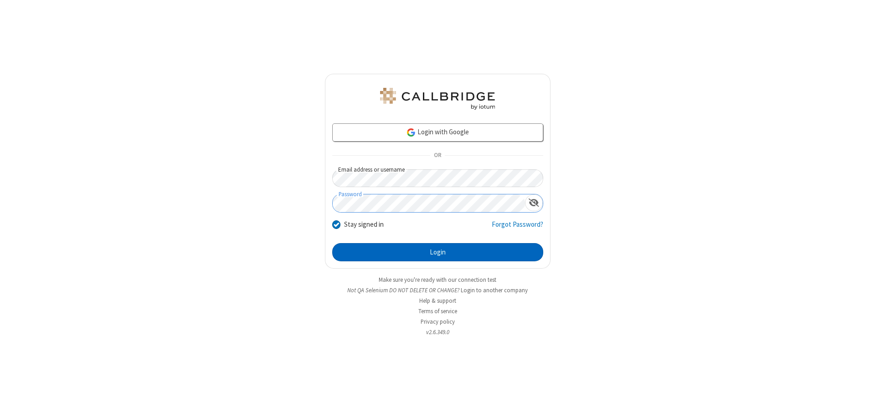
click at [437, 252] on button "Login" at bounding box center [437, 252] width 211 height 18
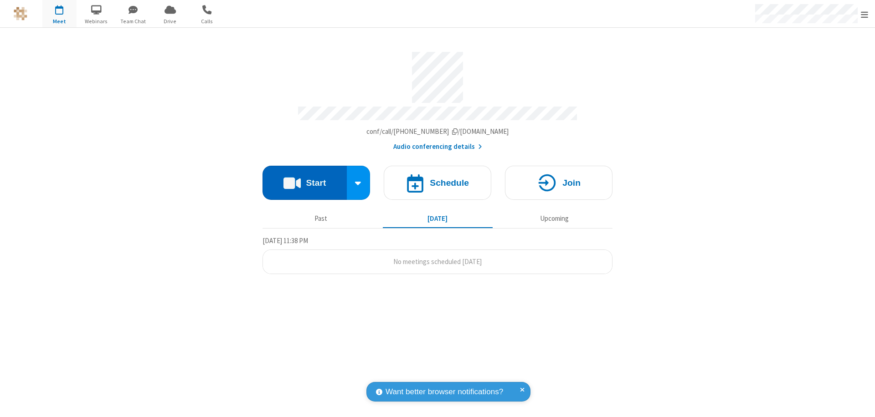
click at [304, 179] on button "Start" at bounding box center [304, 183] width 84 height 34
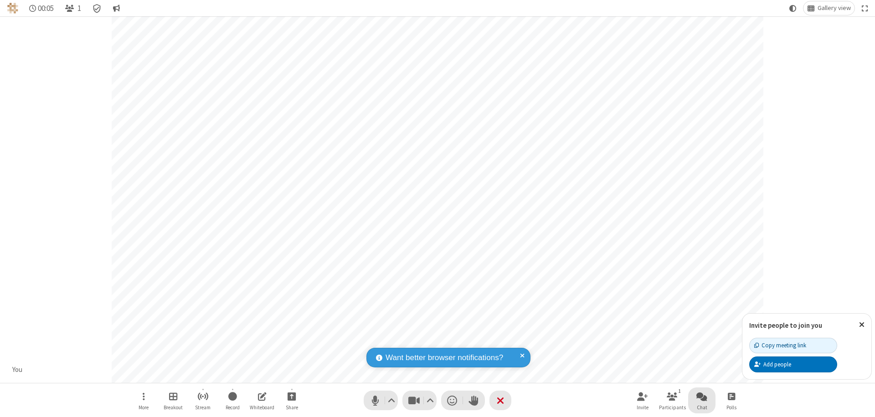
click at [702, 396] on span "Open chat" at bounding box center [701, 396] width 11 height 11
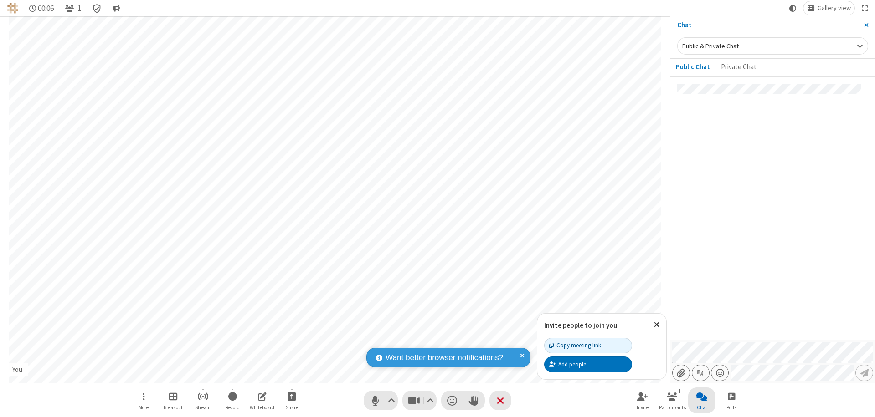
type input "C:\fakepath\doc_test.docx"
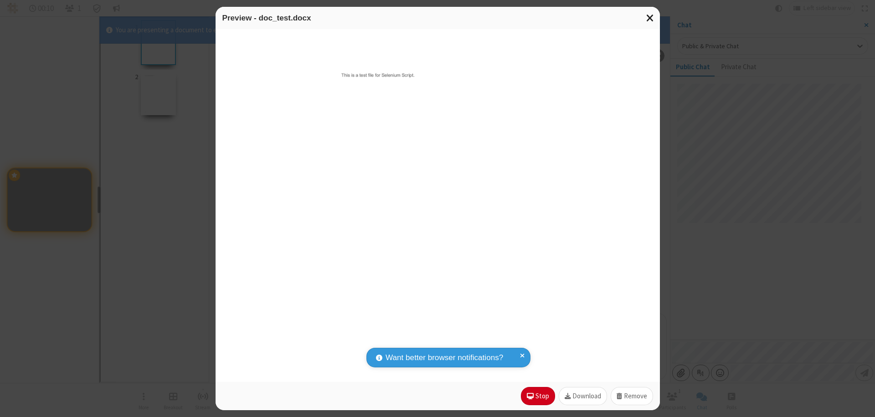
click at [650, 18] on span "Close modal" at bounding box center [650, 18] width 8 height 12
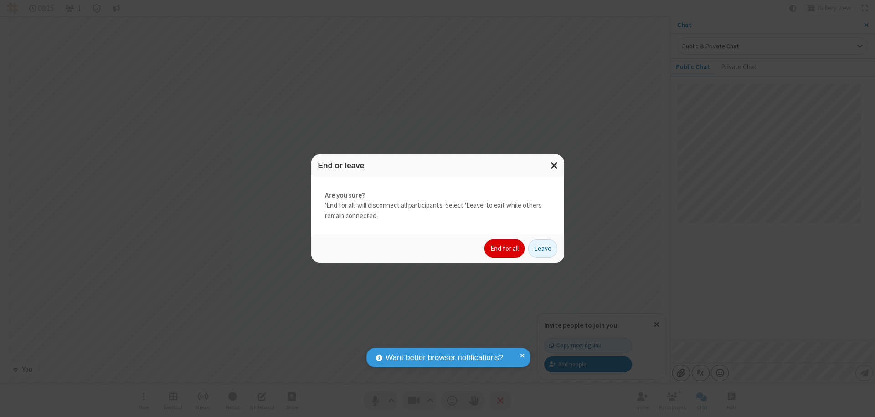
click at [505, 249] on button "End for all" at bounding box center [504, 249] width 40 height 18
